Goal: Entertainment & Leisure: Consume media (video, audio)

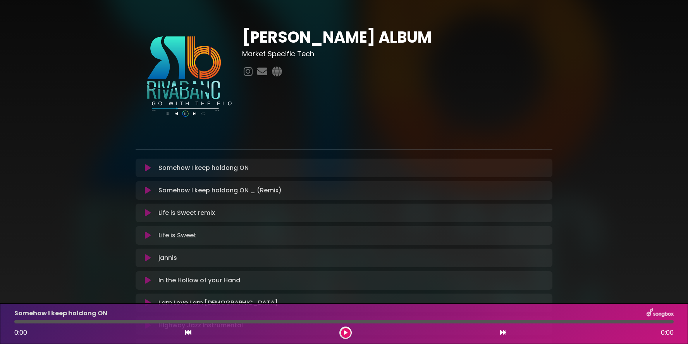
scroll to position [3, 0]
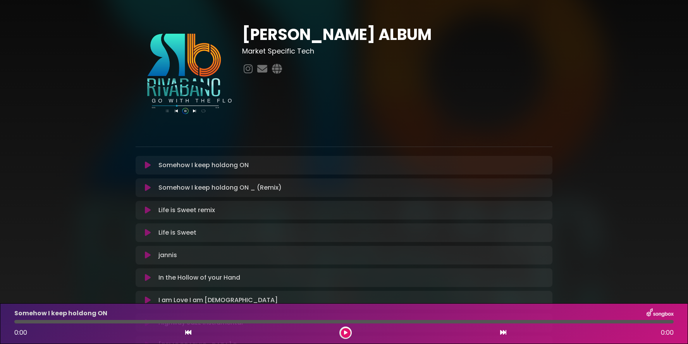
click at [150, 163] on icon at bounding box center [148, 165] width 6 height 8
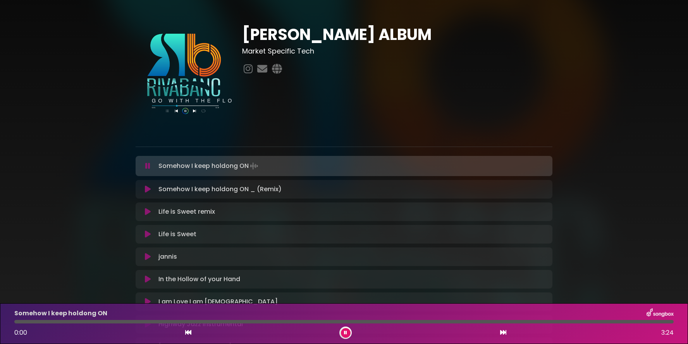
click at [153, 166] on button at bounding box center [147, 166] width 15 height 8
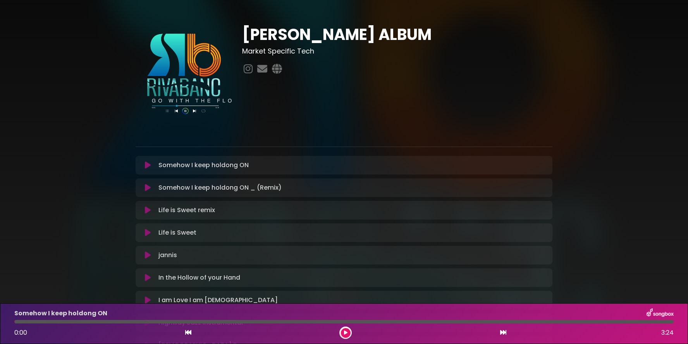
click at [352, 172] on div "Somehow I keep holdong ON Loading Track..." at bounding box center [344, 165] width 417 height 19
click at [350, 168] on div "Somehow I keep holdong ON Loading Track..." at bounding box center [351, 164] width 392 height 9
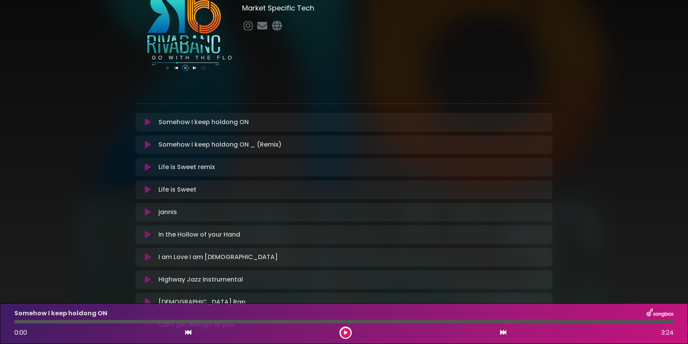
scroll to position [47, 0]
click at [343, 141] on div "Somehow I keep holdong ON _ (Remix) Loading Track..." at bounding box center [351, 143] width 392 height 9
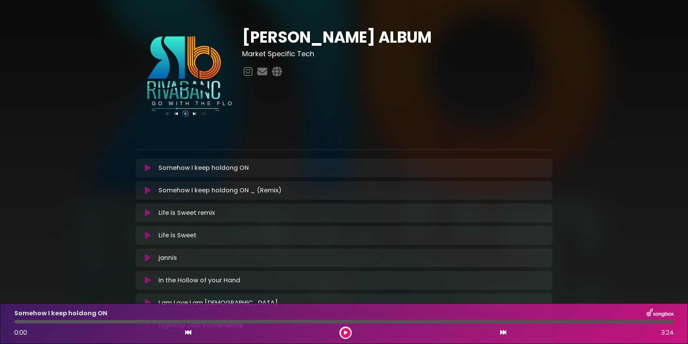
click at [148, 168] on icon at bounding box center [147, 168] width 9 height 10
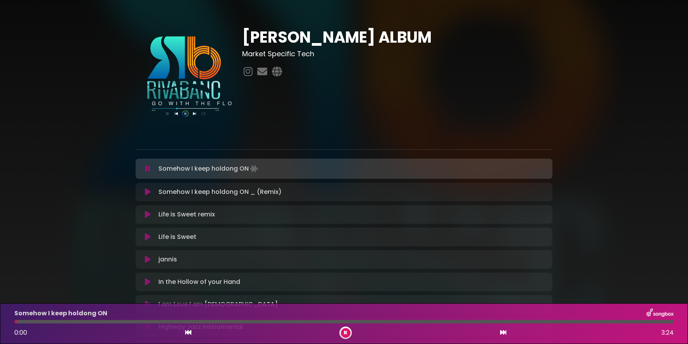
click at [148, 168] on icon at bounding box center [147, 168] width 9 height 9
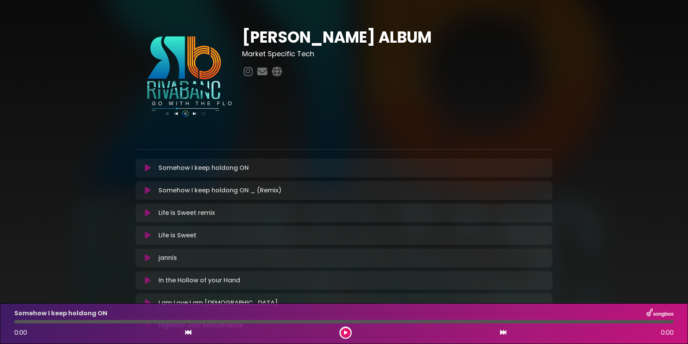
click at [147, 168] on icon at bounding box center [148, 168] width 6 height 8
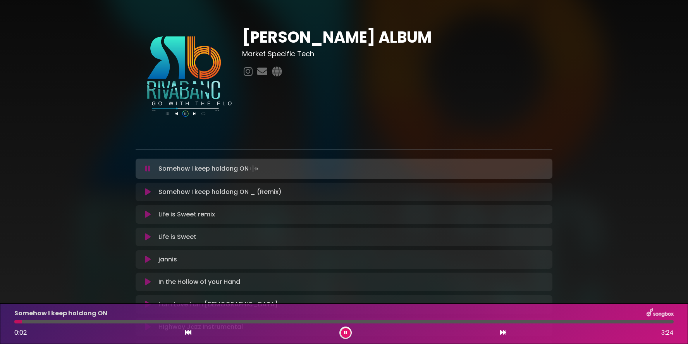
click at [147, 168] on icon at bounding box center [147, 169] width 5 height 8
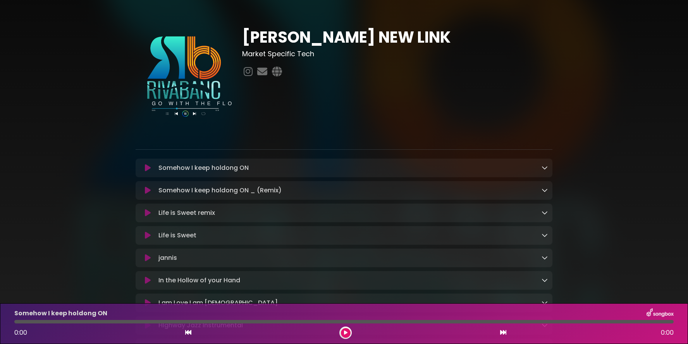
click at [545, 167] on icon at bounding box center [544, 167] width 6 height 6
